Goal: Information Seeking & Learning: Learn about a topic

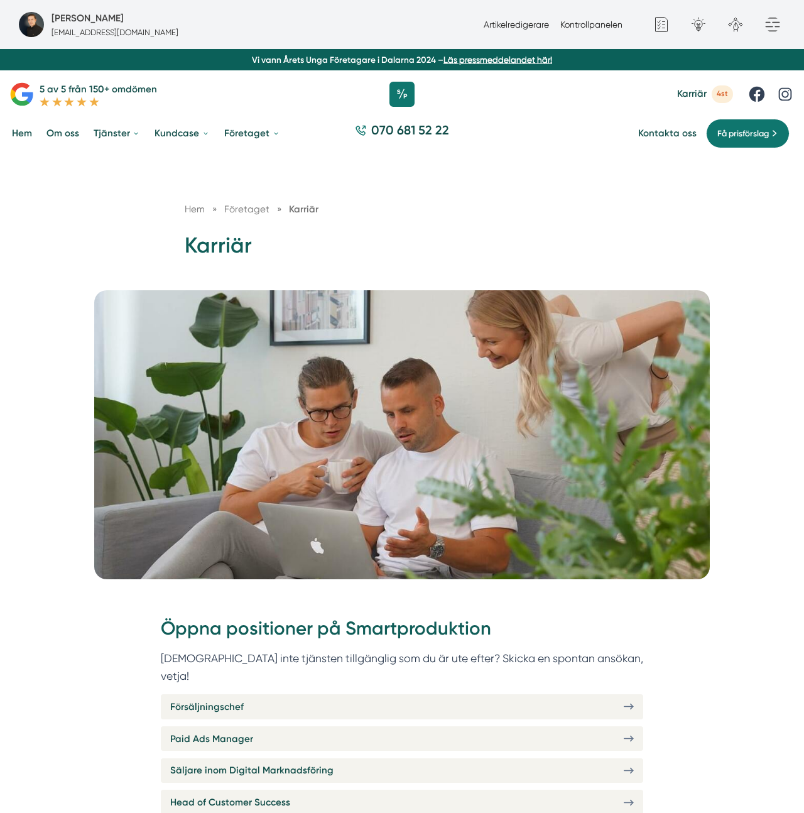
drag, startPoint x: 525, startPoint y: 252, endPoint x: 538, endPoint y: 257, distance: 13.3
click at [537, 257] on h1 "Karriär" at bounding box center [402, 250] width 435 height 38
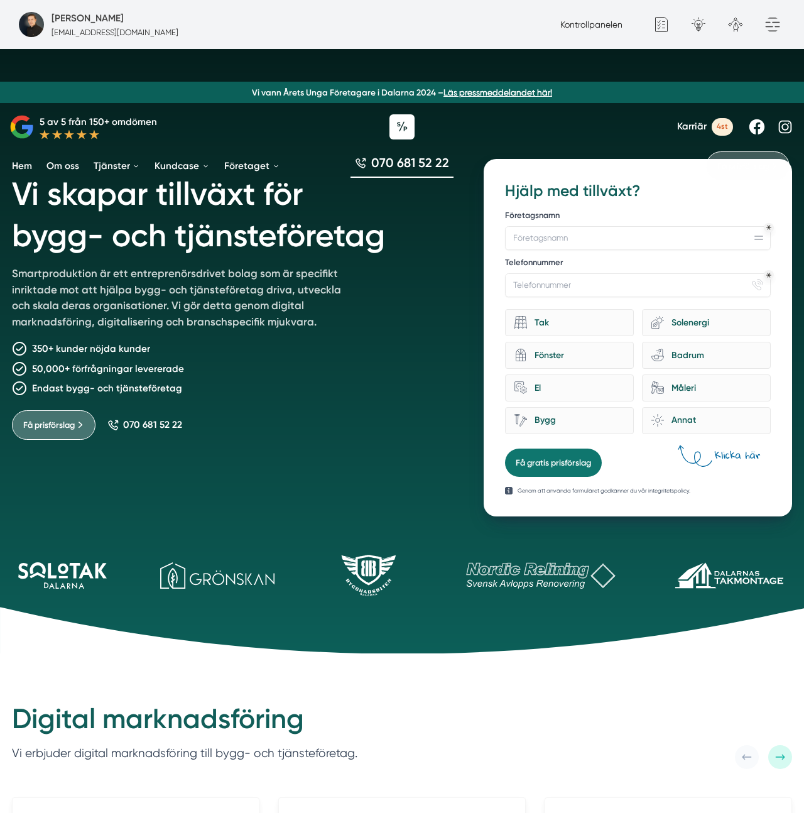
click at [222, 245] on h1 "Vi skapar tillväxt för bygg- och tjänsteföretag" at bounding box center [233, 212] width 443 height 107
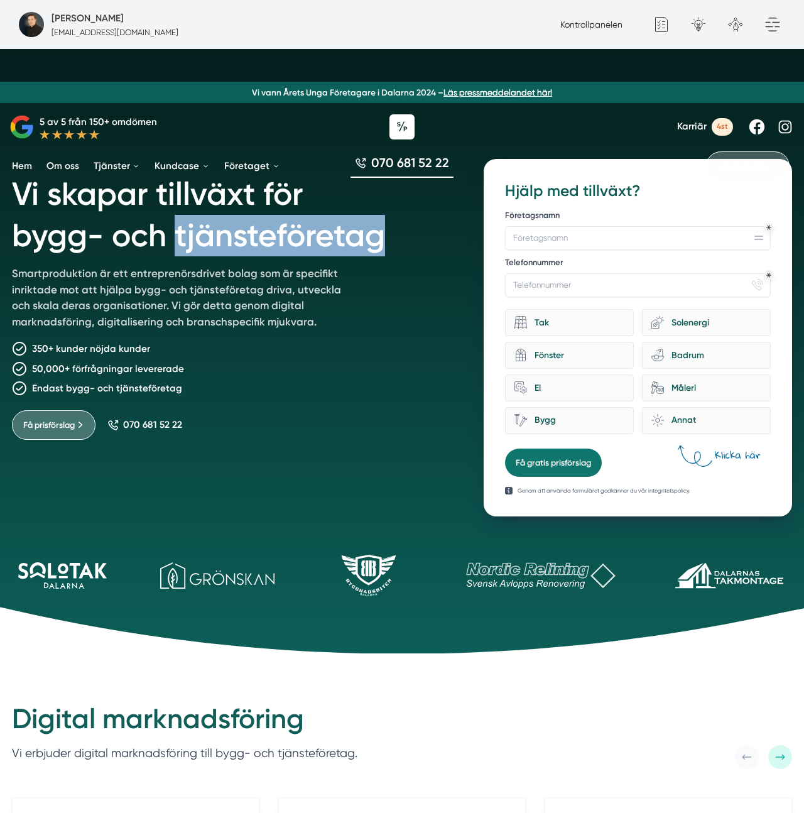
click at [222, 245] on h1 "Vi skapar tillväxt för bygg- och tjänsteföretag" at bounding box center [233, 212] width 443 height 107
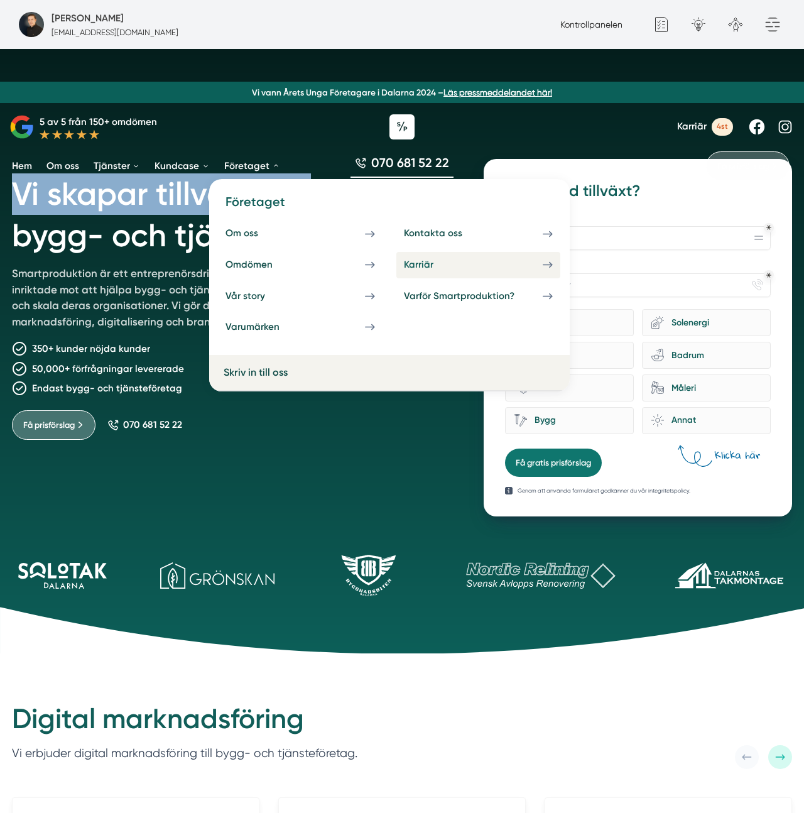
click at [436, 259] on div "Karriär" at bounding box center [433, 265] width 58 height 12
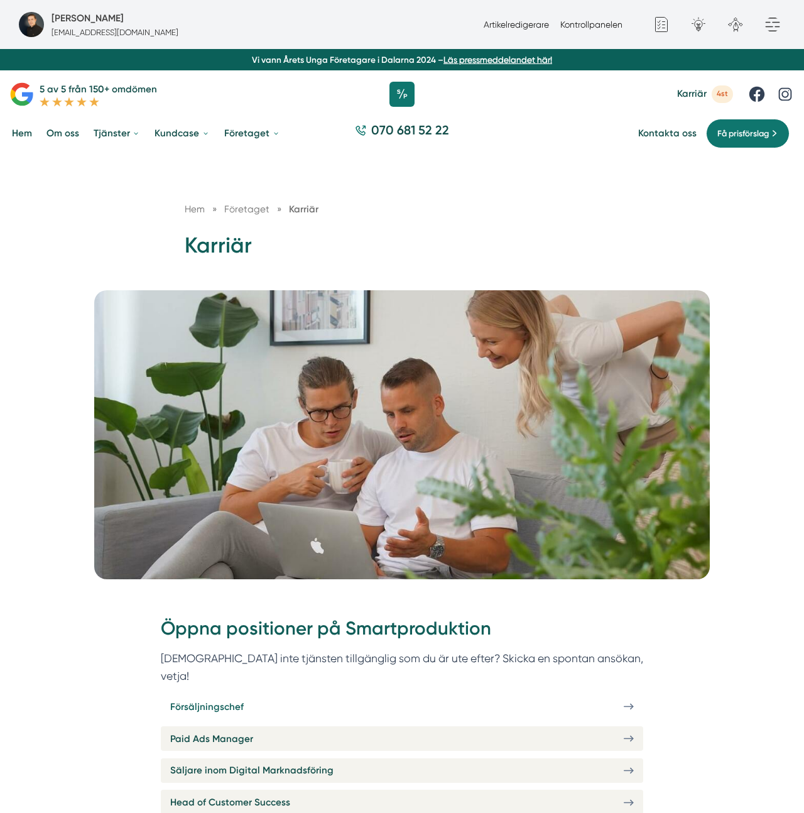
click at [249, 694] on link "Försäljningschef" at bounding box center [402, 706] width 482 height 24
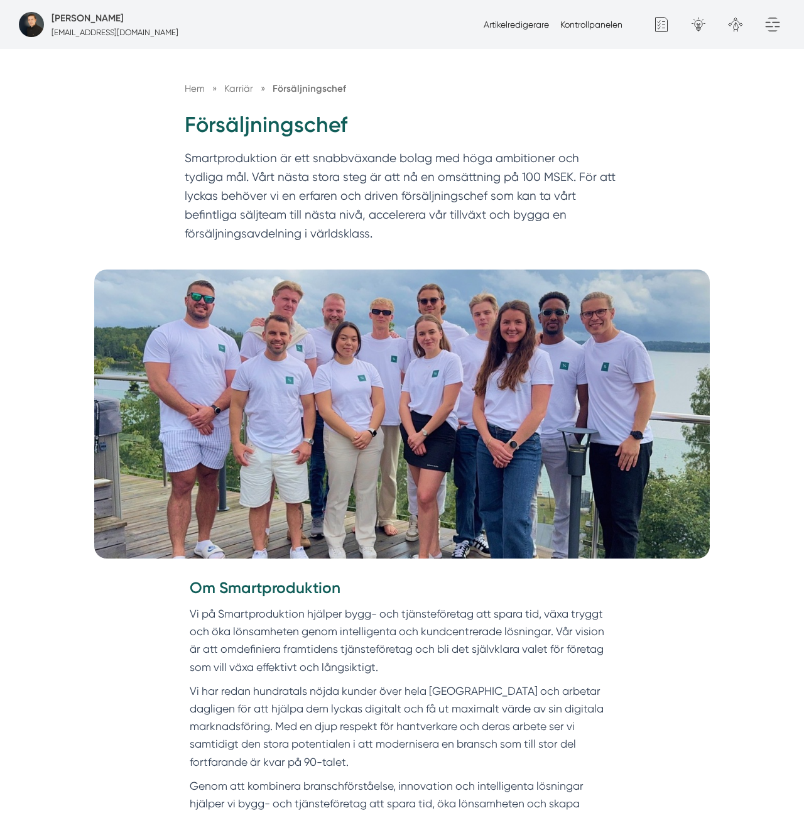
scroll to position [126, 0]
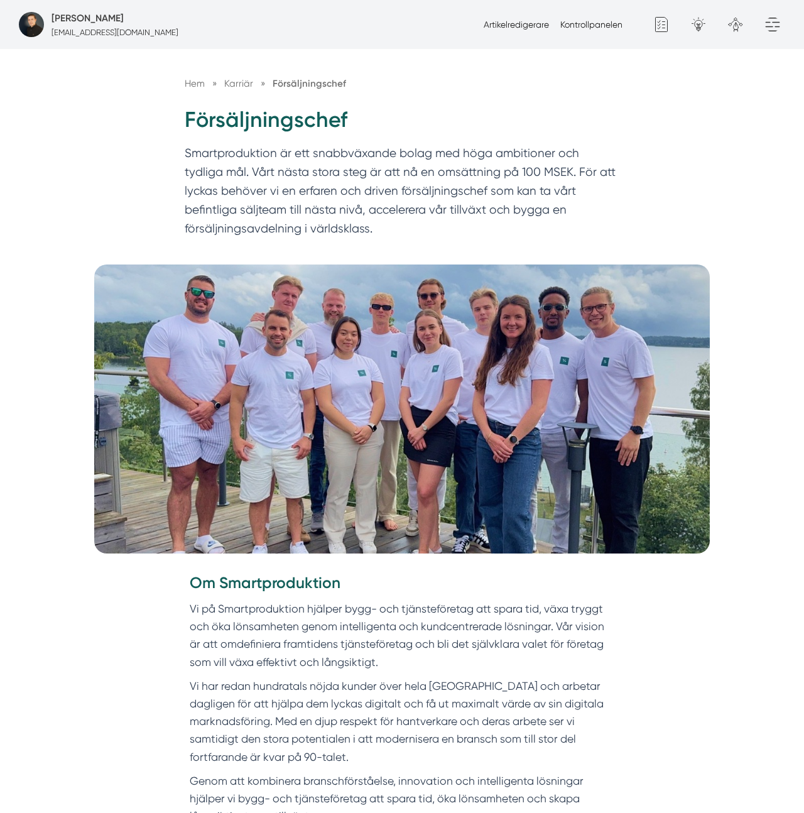
click at [453, 179] on p "Smartproduktion är ett snabbväxande bolag med höga ambitioner och tydliga mål. …" at bounding box center [402, 194] width 435 height 100
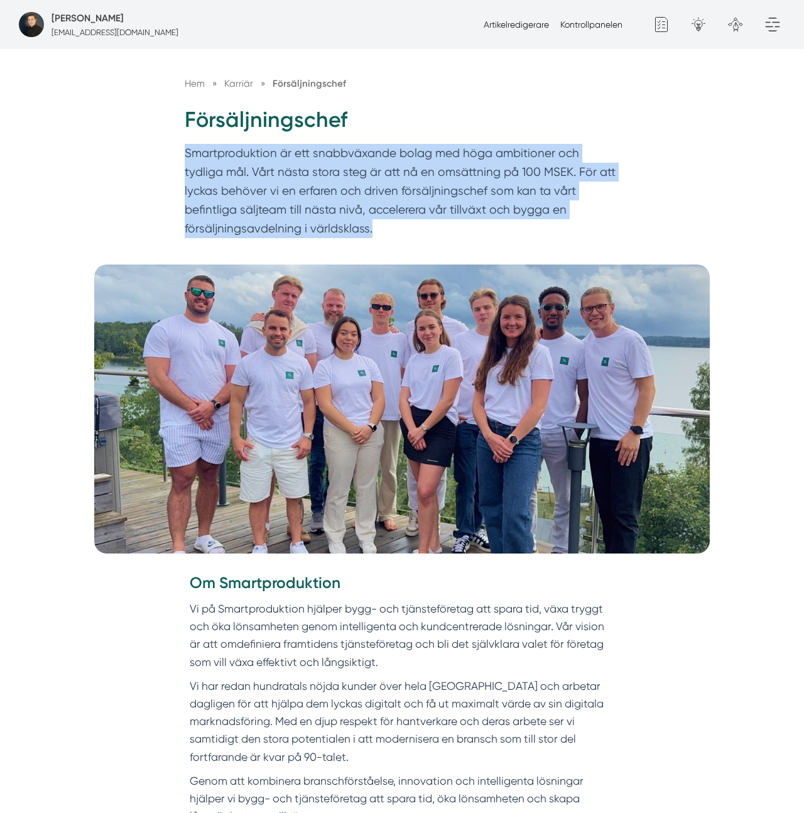
click at [453, 179] on p "Smartproduktion är ett snabbväxande bolag med höga ambitioner och tydliga mål. …" at bounding box center [402, 194] width 435 height 100
click at [507, 170] on p "Smartproduktion är ett snabbväxande bolag med höga ambitioner och tydliga mål. …" at bounding box center [402, 194] width 435 height 100
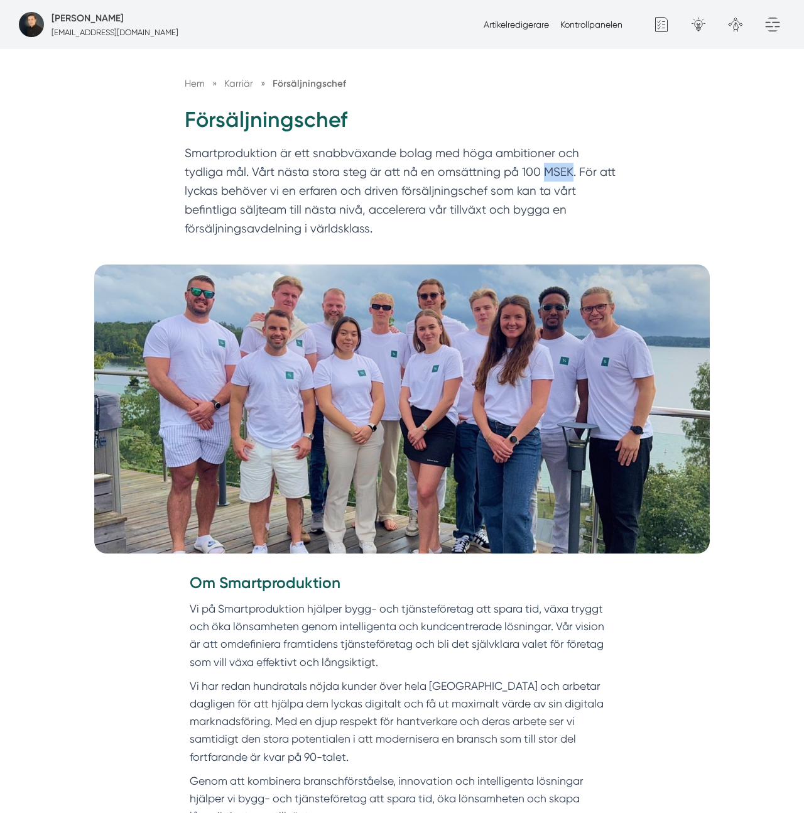
click at [507, 170] on p "Smartproduktion är ett snabbväxande bolag med höga ambitioner och tydliga mål. …" at bounding box center [402, 194] width 435 height 100
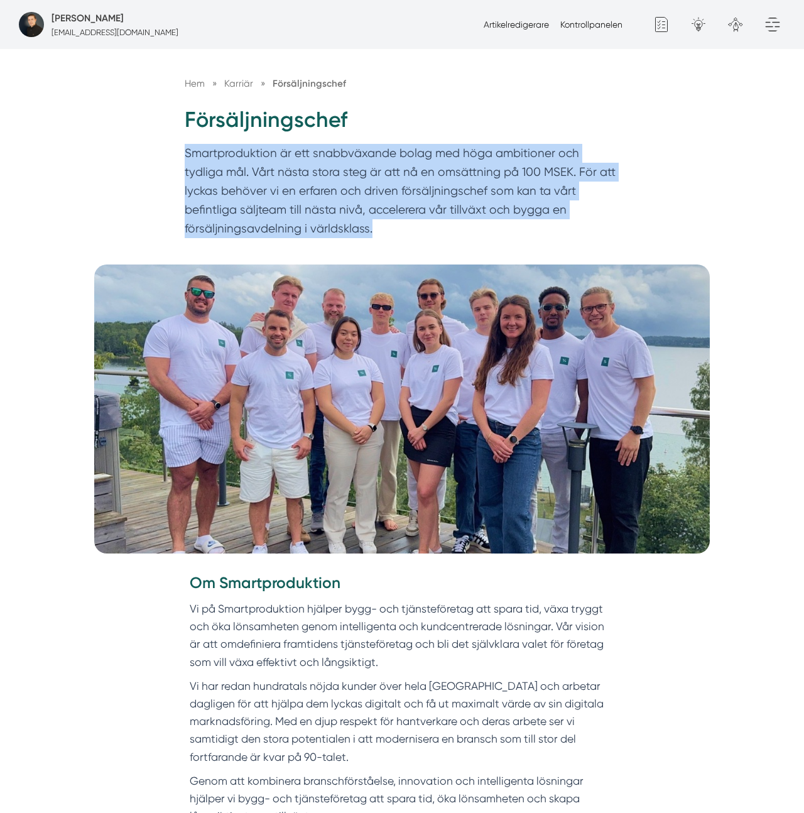
click at [507, 170] on p "Smartproduktion är ett snabbväxande bolag med höga ambitioner och tydliga mål. …" at bounding box center [402, 194] width 435 height 100
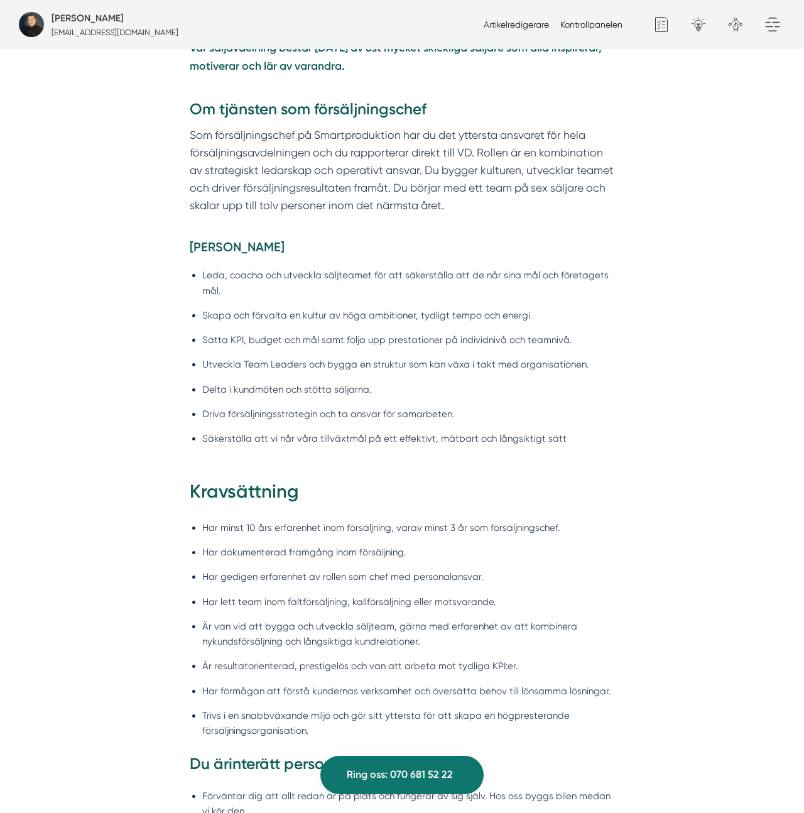
scroll to position [937, 0]
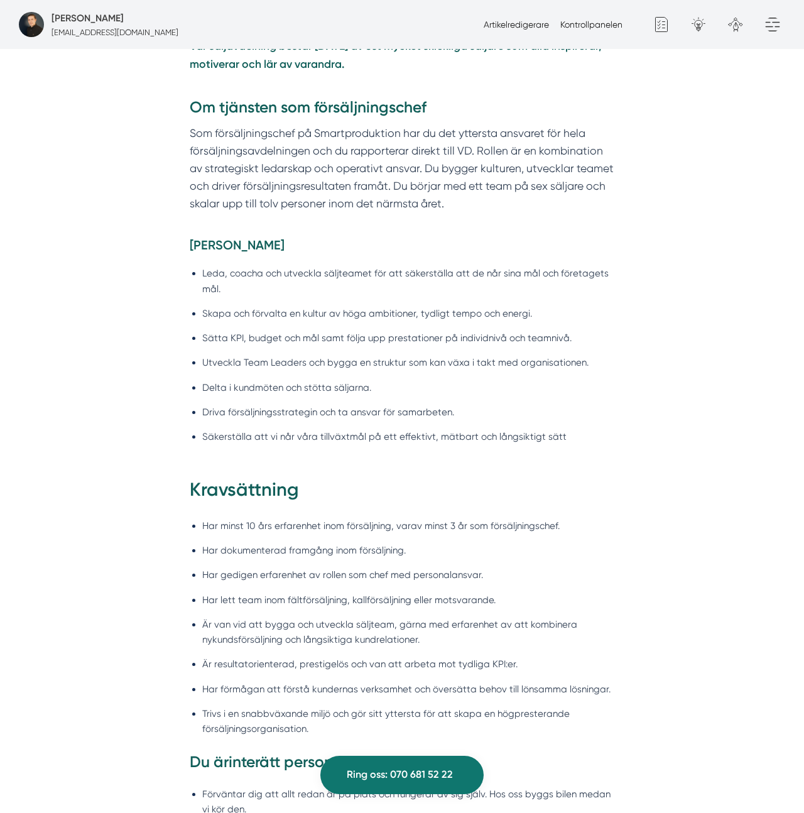
click at [417, 272] on li "Leda, coacha och utveckla säljteamet för att säkerställa att de når sina mål oc…" at bounding box center [408, 281] width 413 height 30
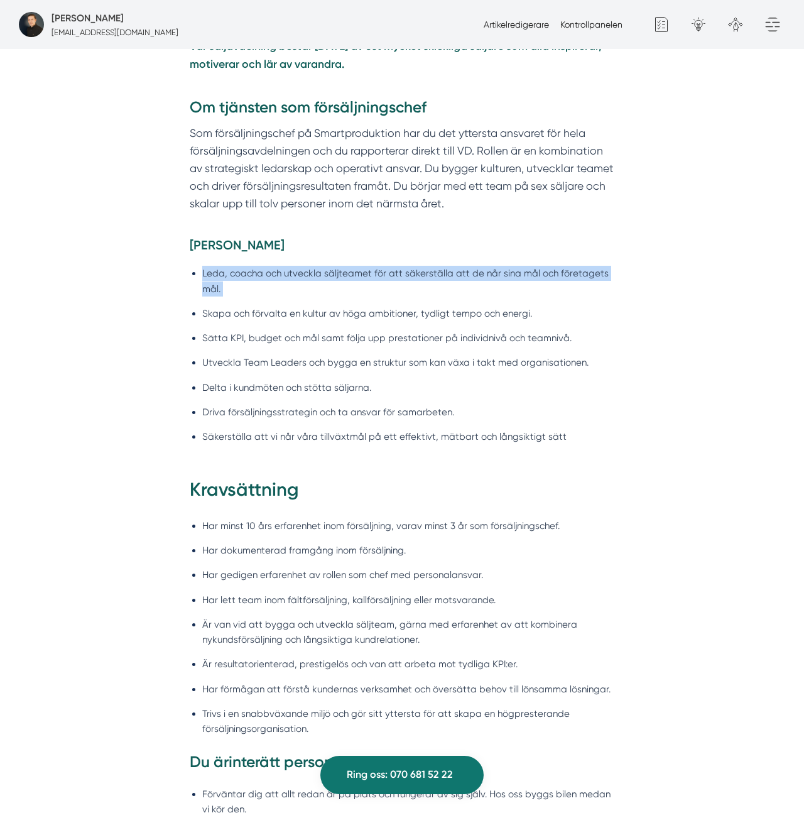
click at [417, 272] on li "Leda, coacha och utveckla säljteamet för att säkerställa att de når sina mål oc…" at bounding box center [408, 281] width 413 height 30
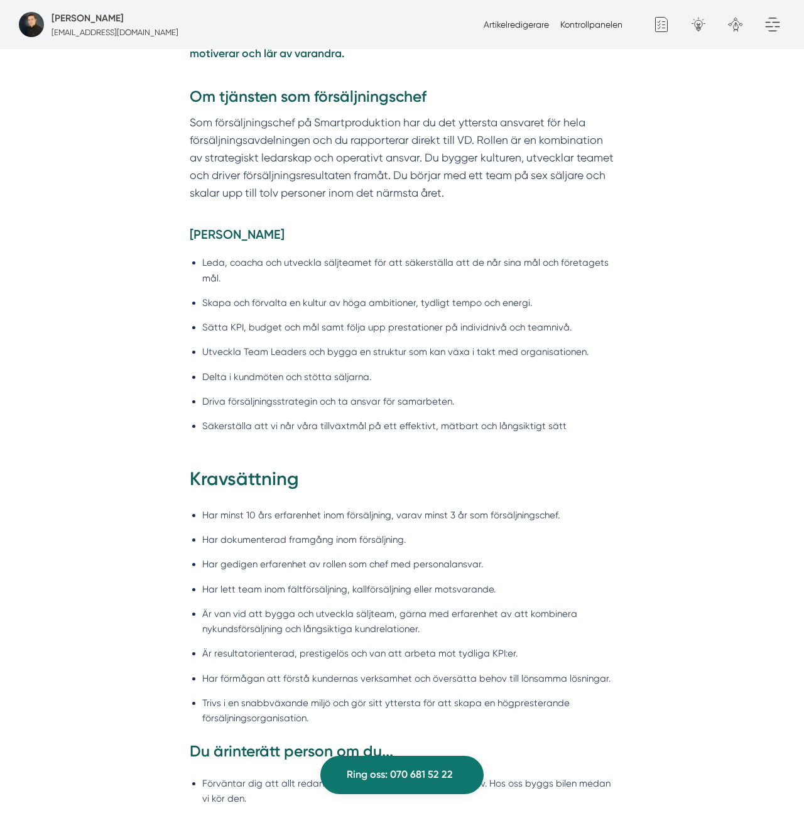
click at [394, 297] on li "Skapa och förvalta en kultur av höga ambitioner, tydligt tempo och energi." at bounding box center [408, 302] width 413 height 15
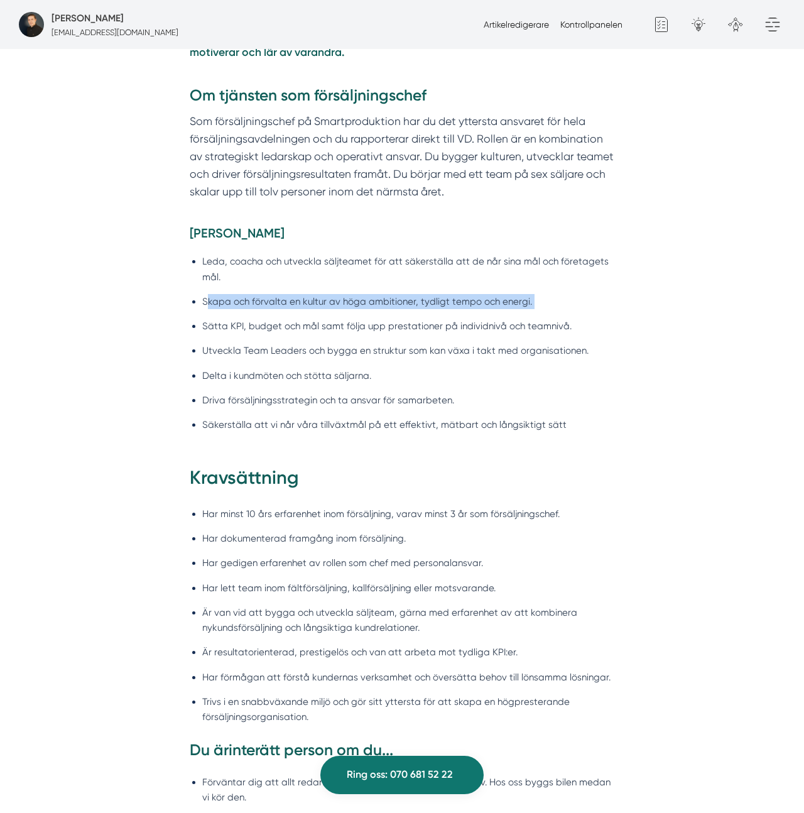
click at [394, 297] on li "Skapa och förvalta en kultur av höga ambitioner, tydligt tempo och energi." at bounding box center [408, 301] width 413 height 15
click at [312, 335] on ul "Leda, coacha och utveckla säljteamet för att säkerställa att de når sina mål oc…" at bounding box center [402, 346] width 425 height 201
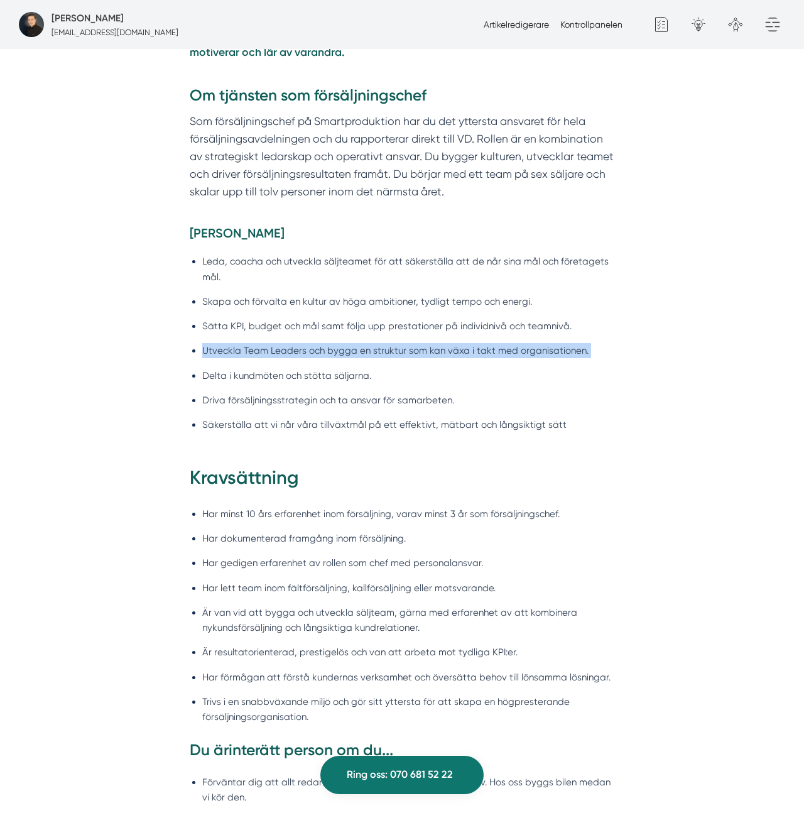
click at [312, 335] on ul "Leda, coacha och utveckla säljteamet för att säkerställa att de når sina mål oc…" at bounding box center [402, 346] width 425 height 201
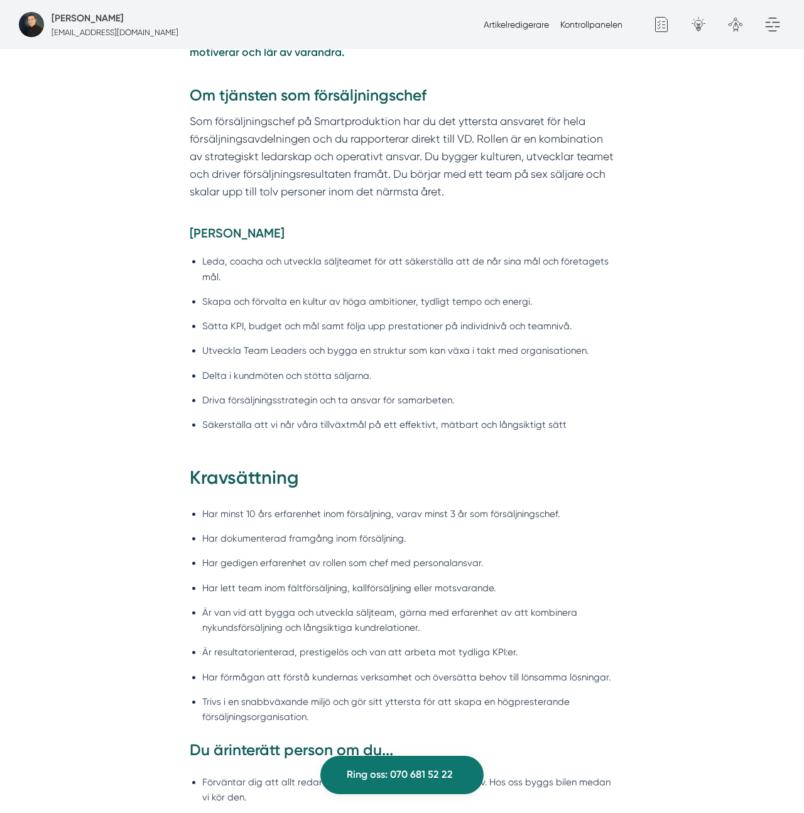
click at [341, 324] on li "Sätta KPI, budget och mål samt följa upp prestationer på individnivå och teamni…" at bounding box center [408, 325] width 413 height 15
click at [291, 355] on li "Utveckla Team Leaders och bygga en struktur som kan växa i takt med organisatio…" at bounding box center [408, 350] width 413 height 15
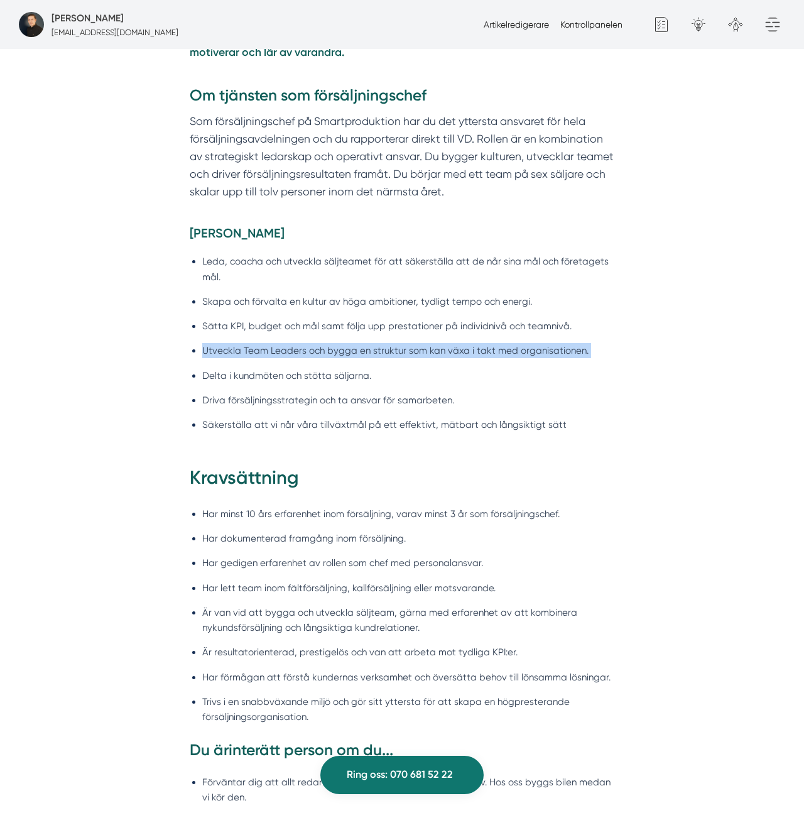
click at [291, 355] on li "Utveckla Team Leaders och bygga en struktur som kan växa i takt med organisatio…" at bounding box center [408, 350] width 413 height 15
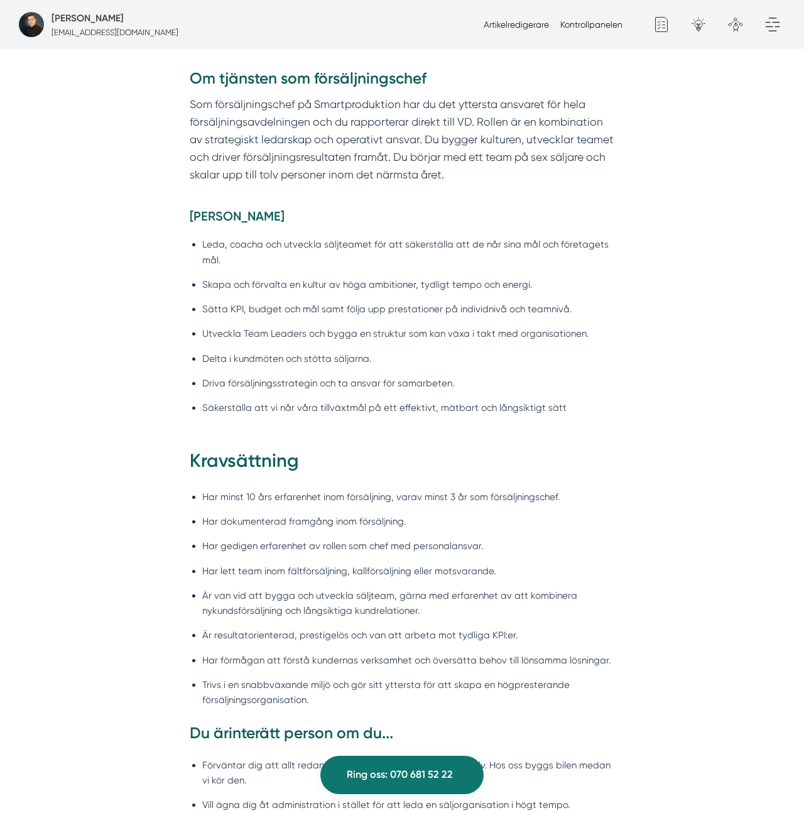
scroll to position [970, 0]
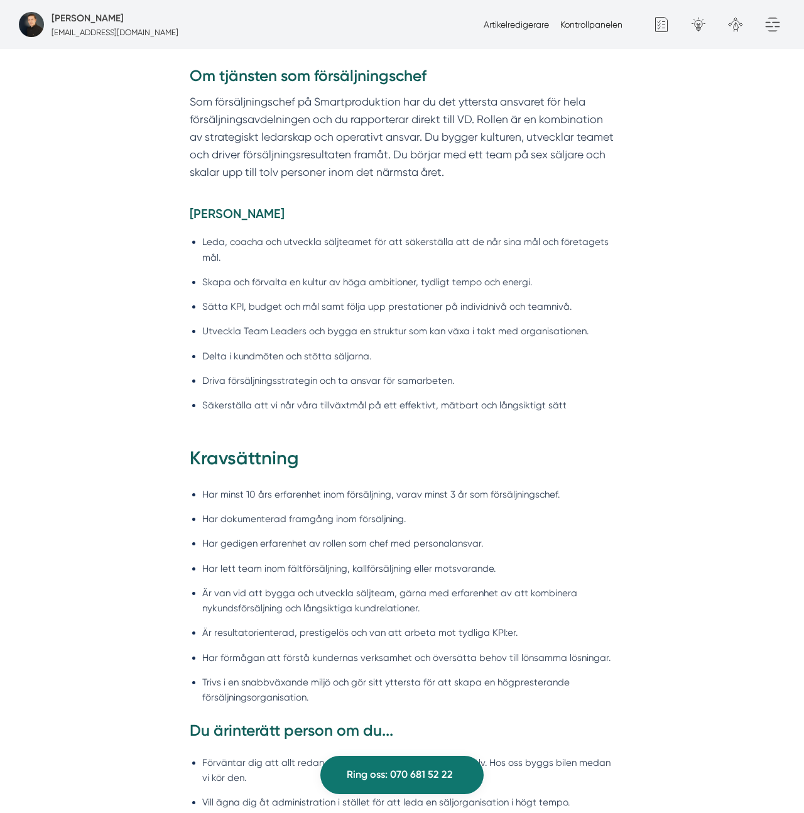
click at [298, 366] on ul "Leda, coacha och utveckla säljteamet för att säkerställa att de når sina mål oc…" at bounding box center [402, 327] width 425 height 201
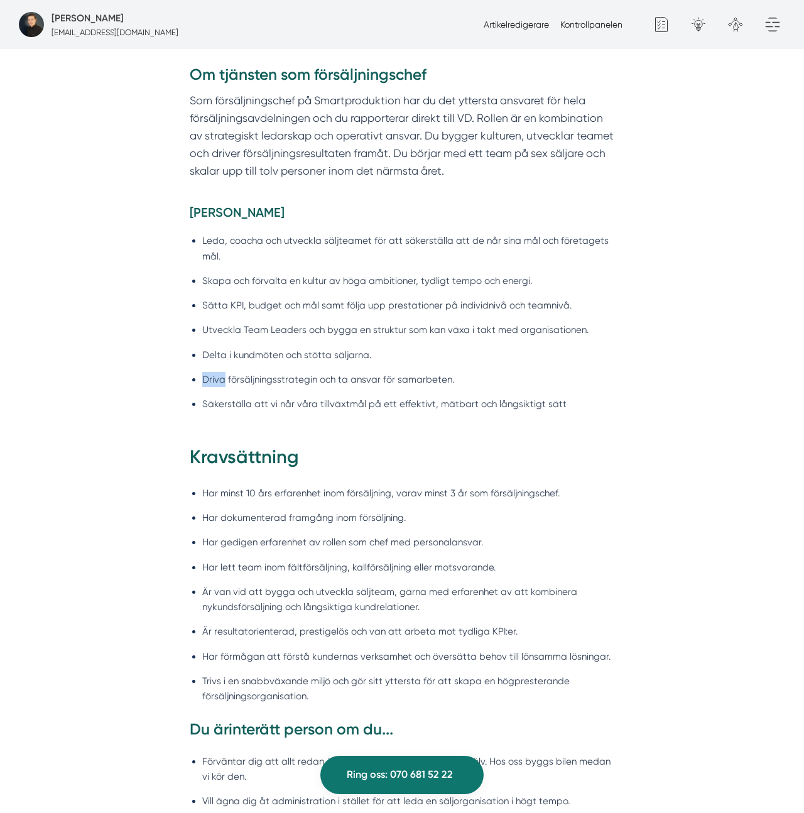
click at [298, 366] on ul "Leda, coacha och utveckla säljteamet för att säkerställa att de når sina mål oc…" at bounding box center [402, 325] width 425 height 201
click at [286, 377] on li "Driva försäljningsstrategin och ta ansvar för samarbeten." at bounding box center [408, 379] width 413 height 15
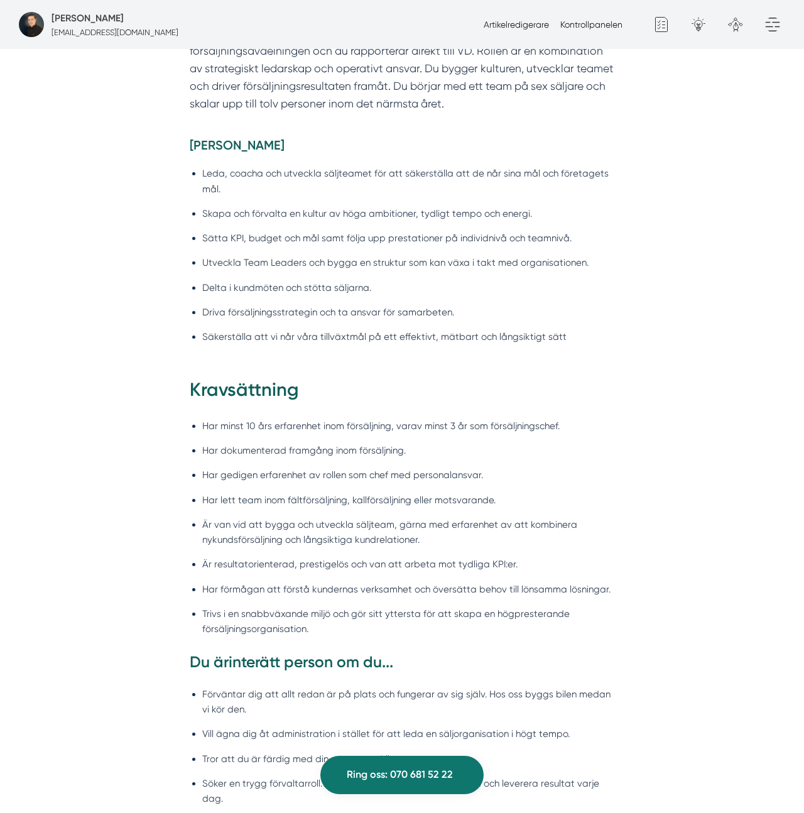
scroll to position [1039, 0]
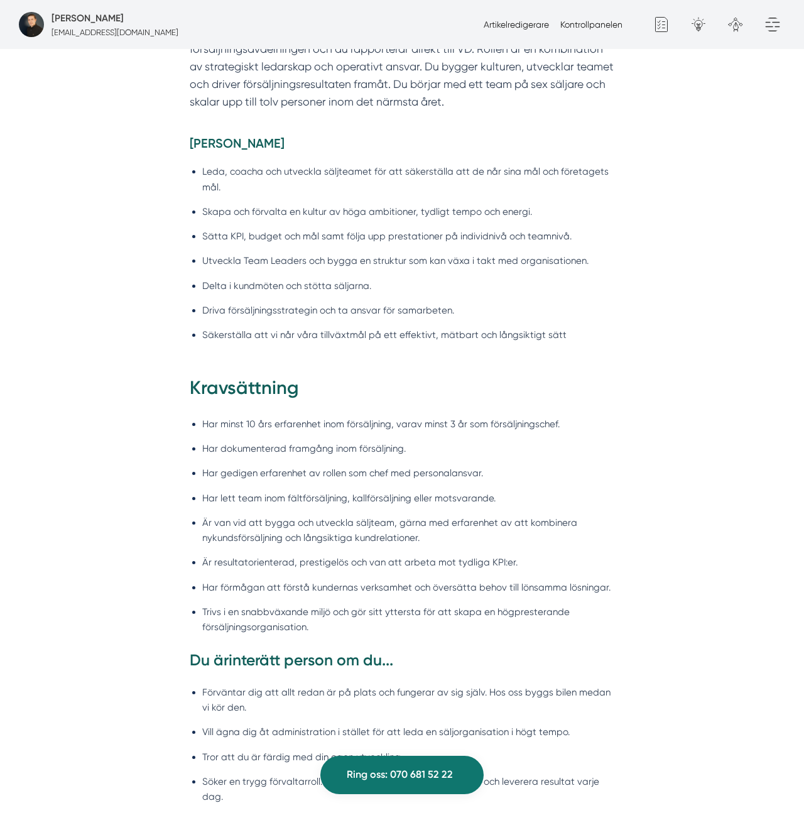
click at [276, 426] on li "Har minst 10 års erfarenhet inom försäljning, varav minst 3 år som försäljnings…" at bounding box center [408, 423] width 413 height 15
drag, startPoint x: 276, startPoint y: 426, endPoint x: 402, endPoint y: 436, distance: 126.1
click at [276, 426] on li "Har minst 10 års erfarenhet inom försäljning, varav minst 3 år som försäljnings…" at bounding box center [408, 423] width 413 height 15
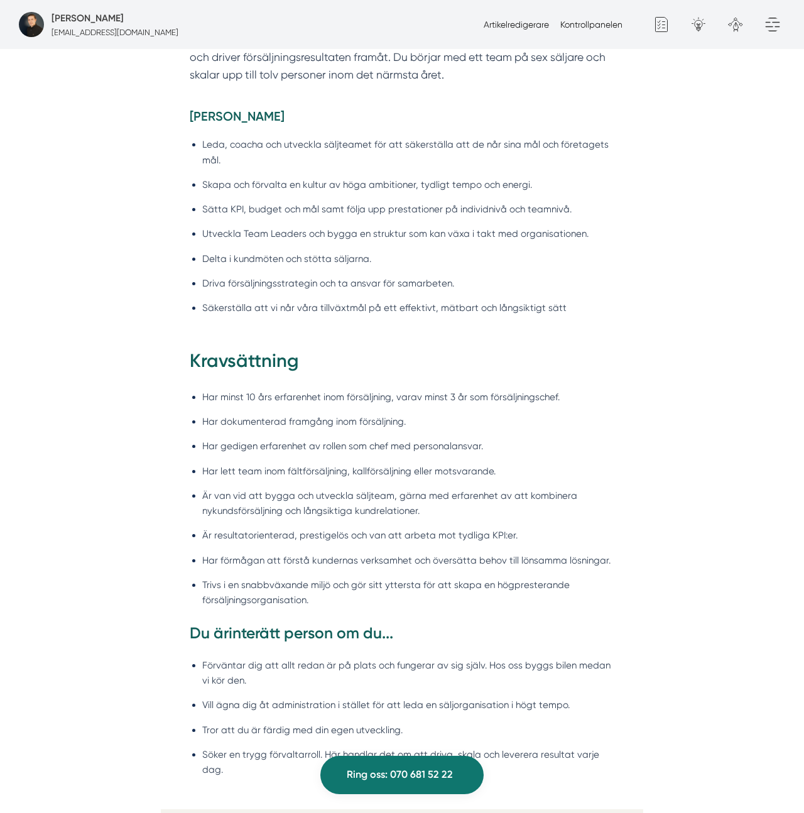
scroll to position [1070, 0]
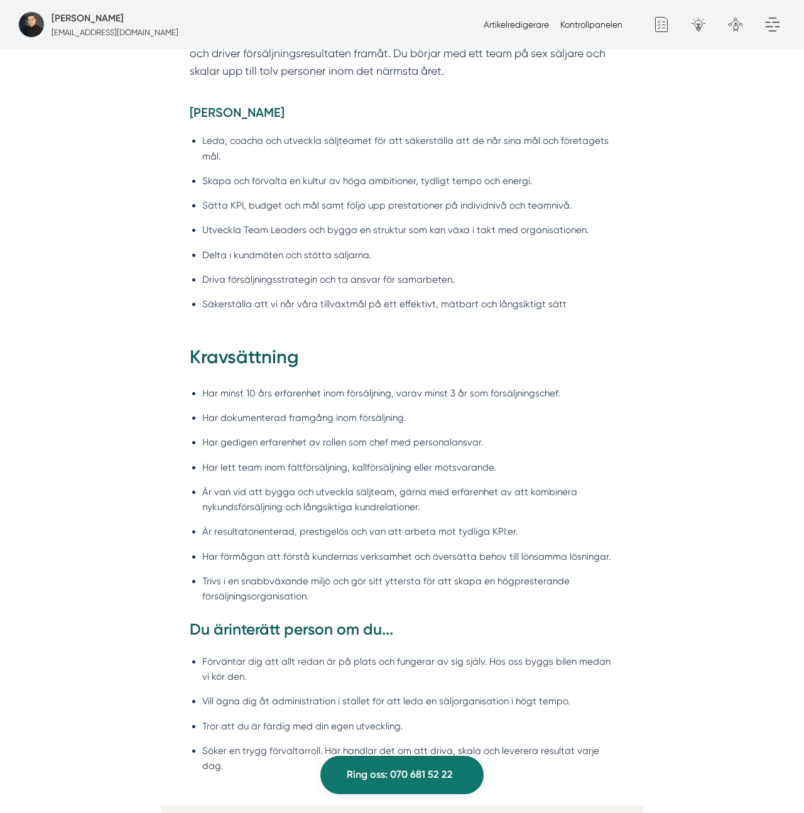
click at [279, 416] on li "Har dokumenterad framgång inom försäljning." at bounding box center [408, 417] width 413 height 15
drag, startPoint x: 279, startPoint y: 416, endPoint x: 386, endPoint y: 423, distance: 107.0
click at [280, 416] on li "Har dokumenterad framgång inom försäljning." at bounding box center [408, 417] width 413 height 15
click at [450, 422] on li "Har dokumenterad framgång inom försäljning." at bounding box center [408, 417] width 413 height 15
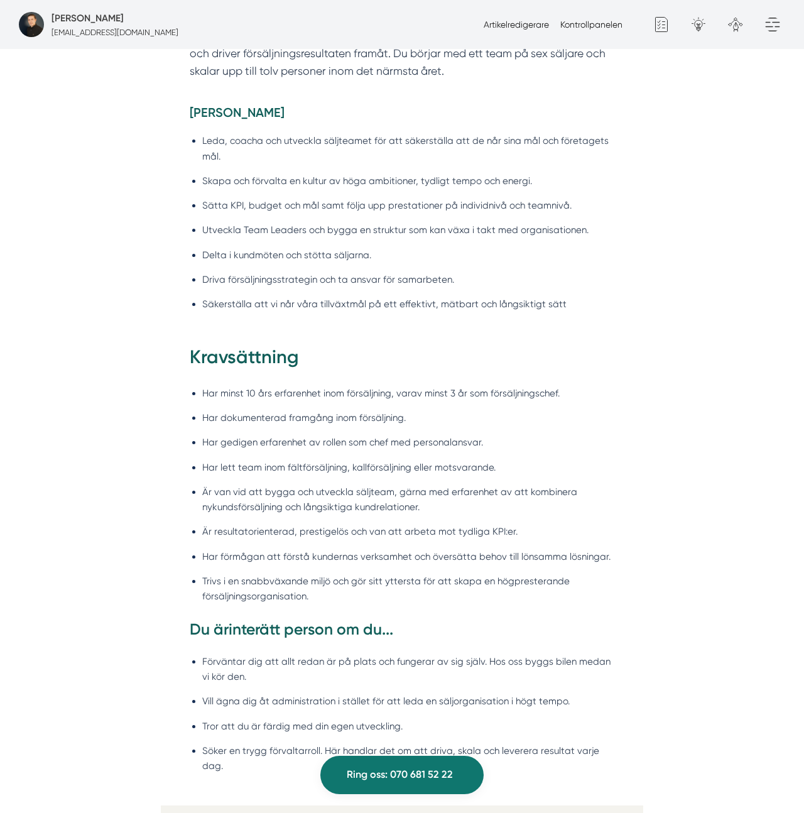
click at [382, 415] on li "Har dokumenterad framgång inom försäljning." at bounding box center [408, 417] width 413 height 15
